Goal: Information Seeking & Learning: Learn about a topic

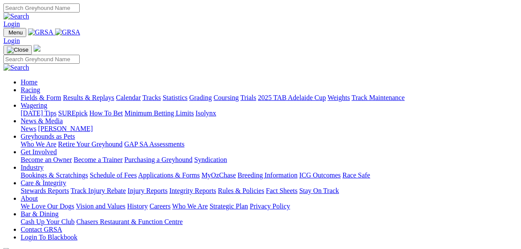
click at [42, 94] on link "Fields & Form" at bounding box center [41, 97] width 40 height 7
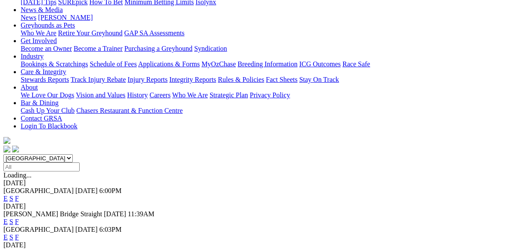
scroll to position [138, 0]
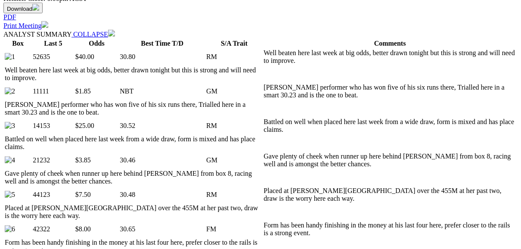
scroll to position [345, 0]
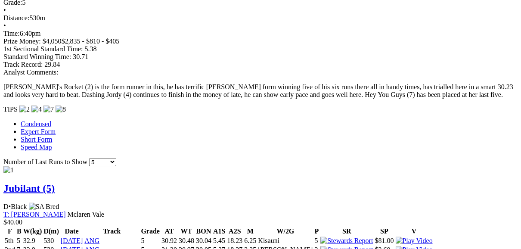
scroll to position [827, 0]
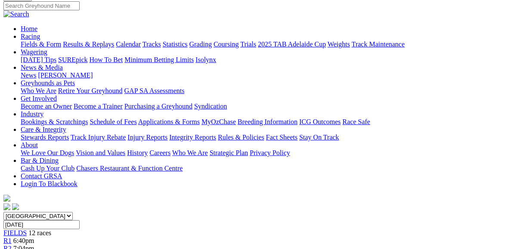
scroll to position [69, 0]
click at [12, 245] on span "R2" at bounding box center [7, 248] width 8 height 7
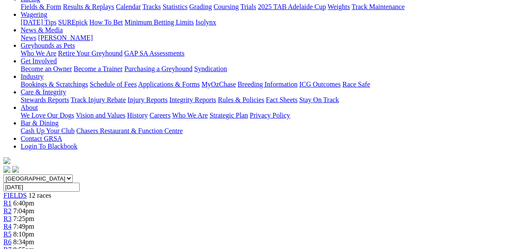
scroll to position [103, 0]
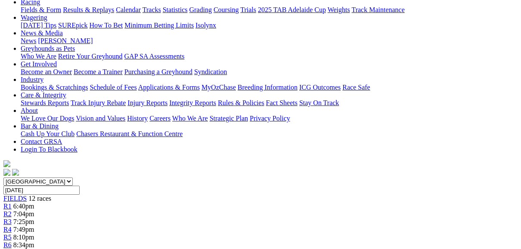
click at [12, 218] on span "R3" at bounding box center [7, 221] width 8 height 7
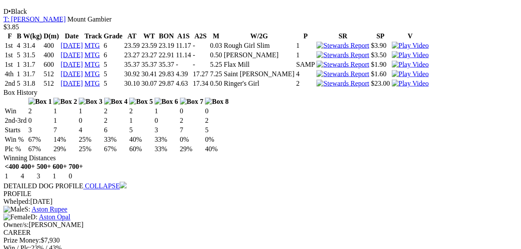
scroll to position [930, 0]
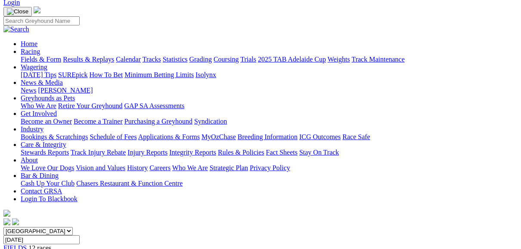
scroll to position [34, 0]
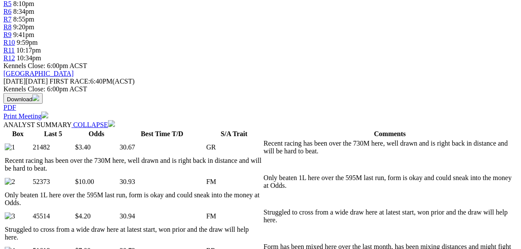
scroll to position [379, 0]
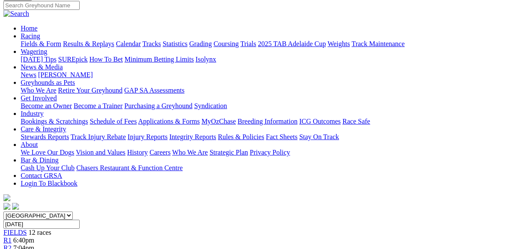
scroll to position [69, 0]
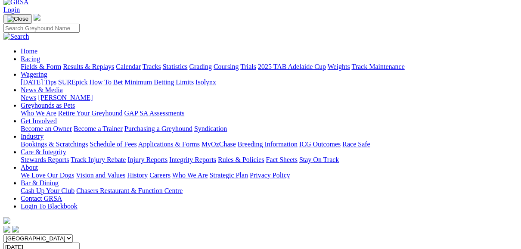
scroll to position [34, 0]
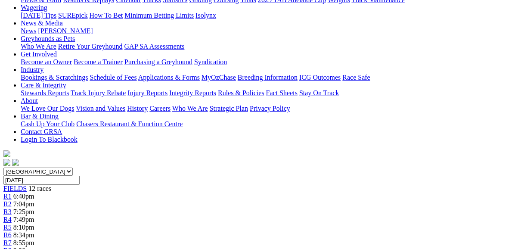
scroll to position [103, 0]
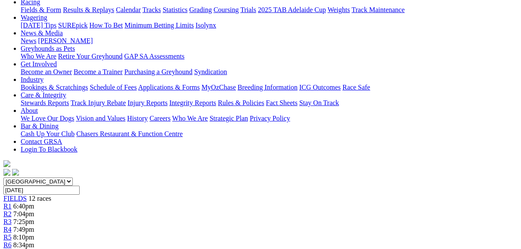
click at [12, 249] on span "R7" at bounding box center [7, 252] width 8 height 7
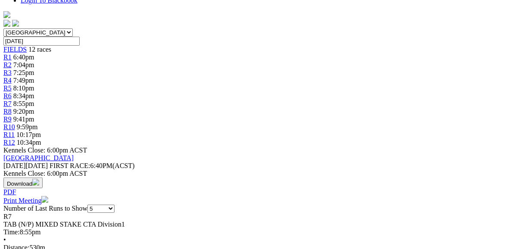
scroll to position [276, 0]
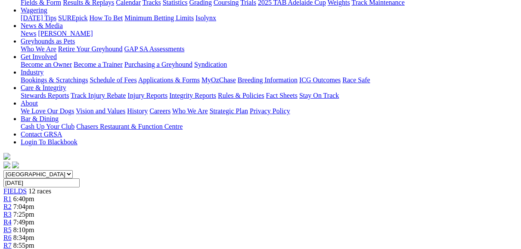
scroll to position [103, 0]
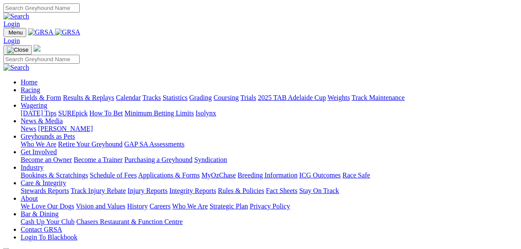
click at [40, 94] on link "Fields & Form" at bounding box center [41, 97] width 40 height 7
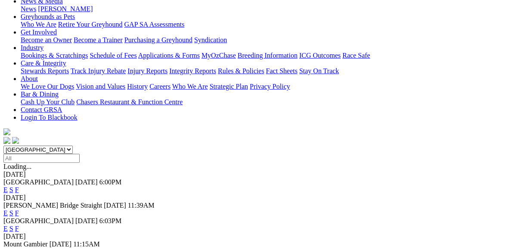
scroll to position [138, 0]
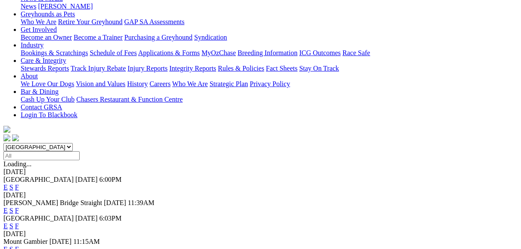
click at [8, 183] on link "E" at bounding box center [5, 186] width 4 height 7
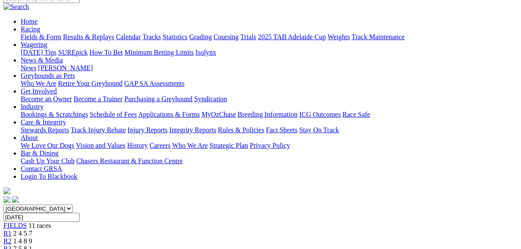
scroll to position [69, 0]
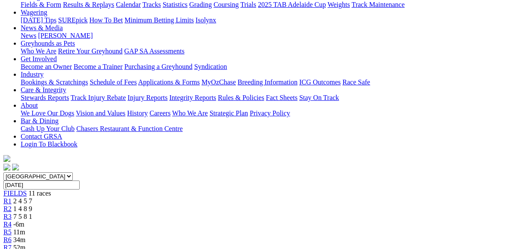
scroll to position [103, 0]
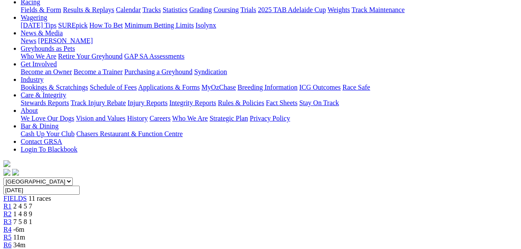
click at [12, 233] on span "R5" at bounding box center [7, 236] width 8 height 7
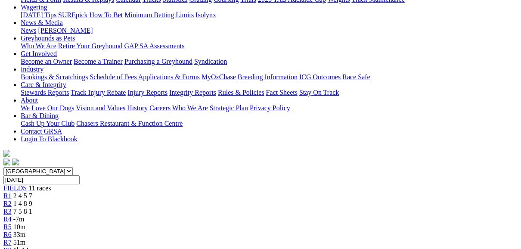
scroll to position [103, 0]
